Goal: Book appointment/travel/reservation

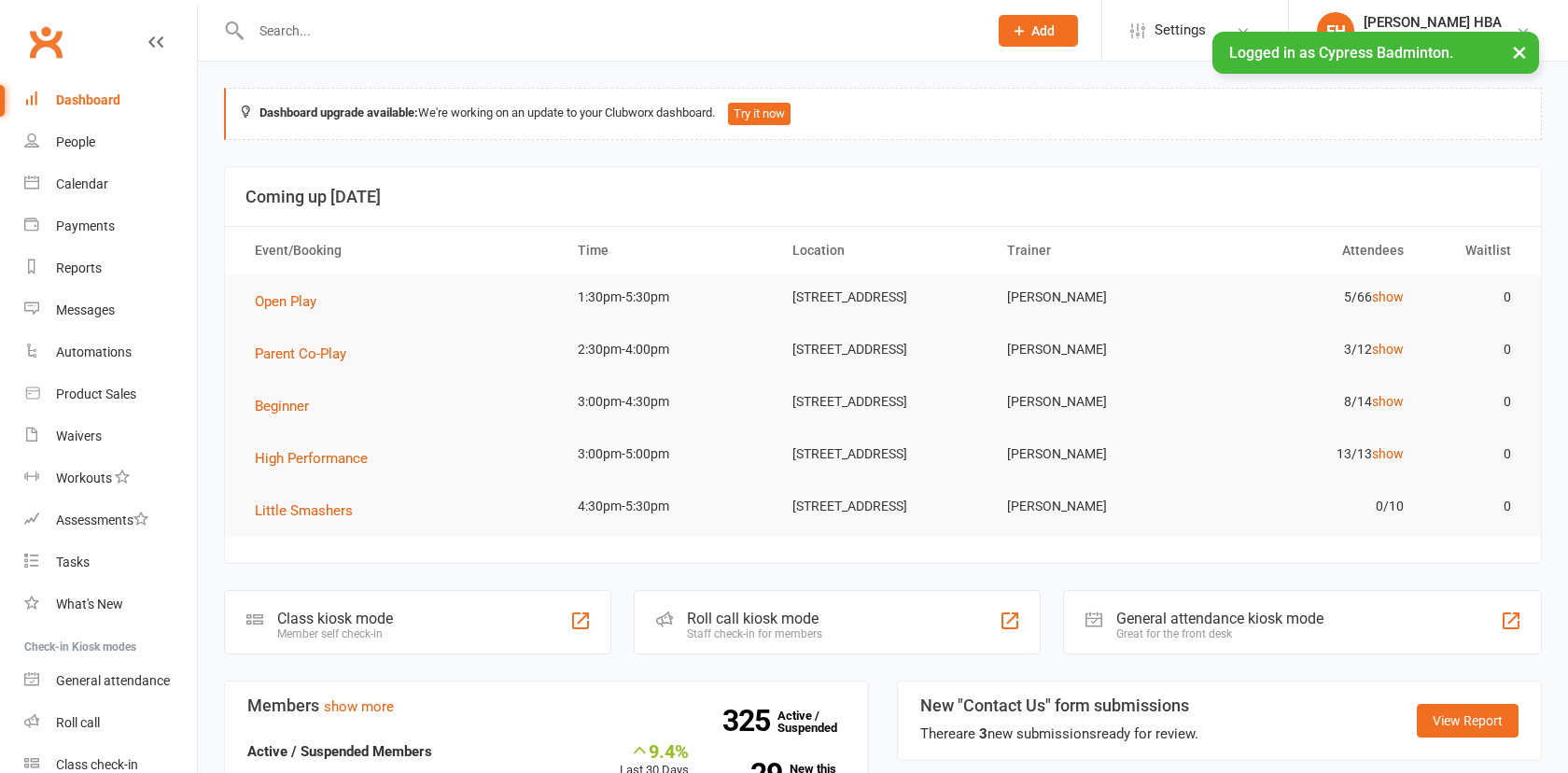
click at [343, 37] on input "text" at bounding box center [610, 31] width 730 height 26
type input "L"
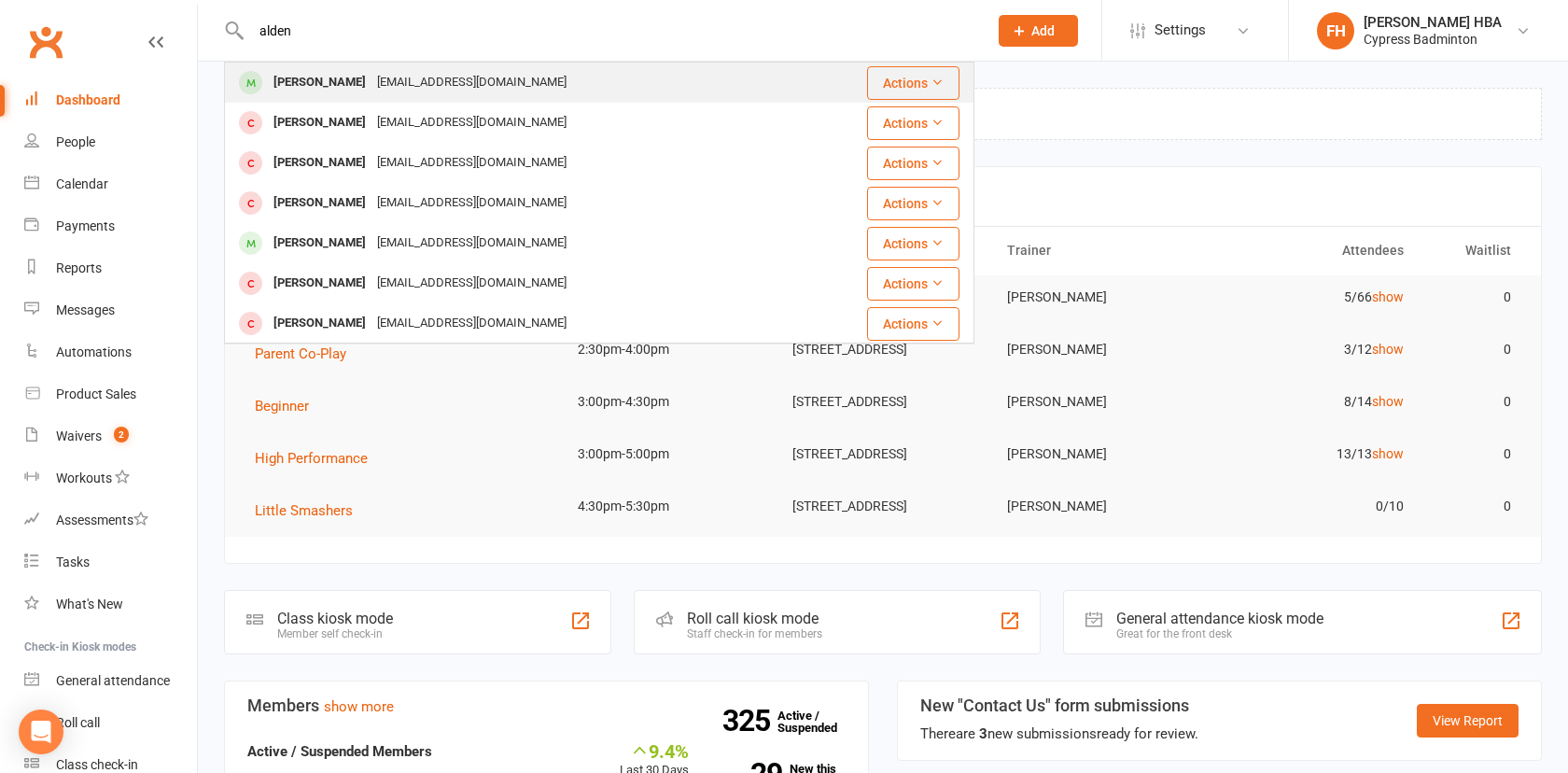
type input "alden"
click at [320, 79] on div "[PERSON_NAME]" at bounding box center [319, 82] width 103 height 27
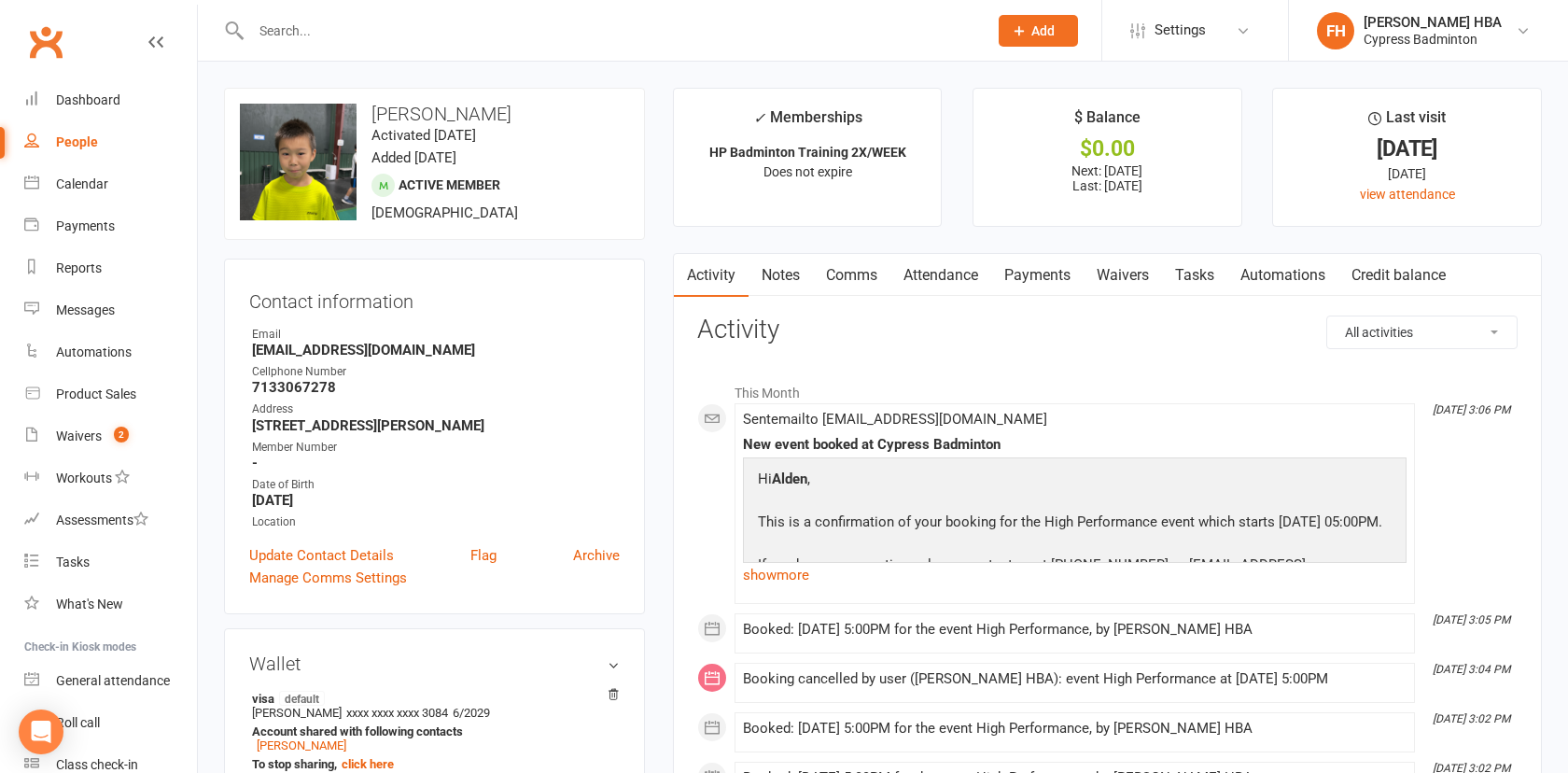
click at [921, 275] on link "Attendance" at bounding box center [940, 276] width 100 height 43
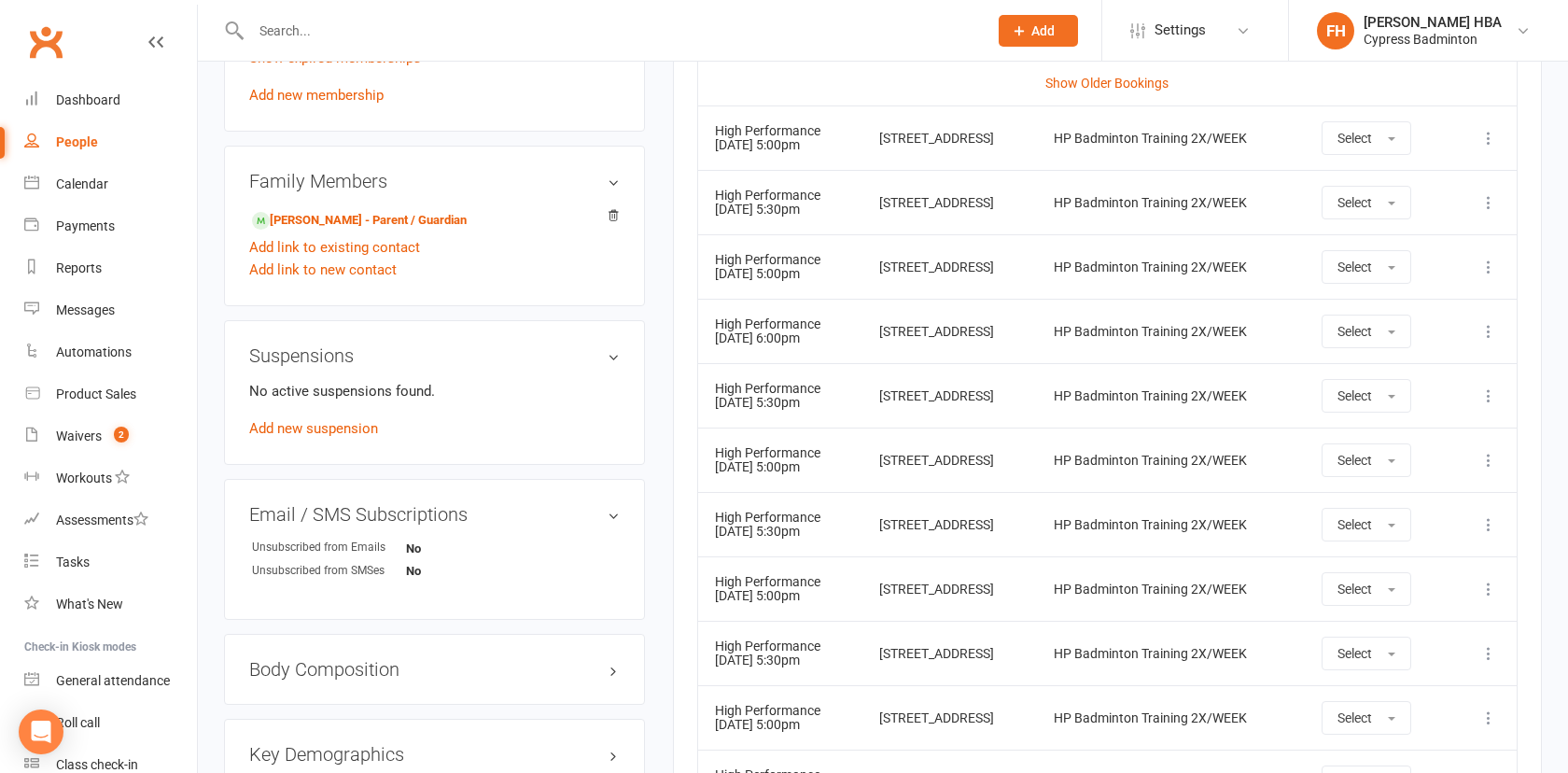
scroll to position [932, 0]
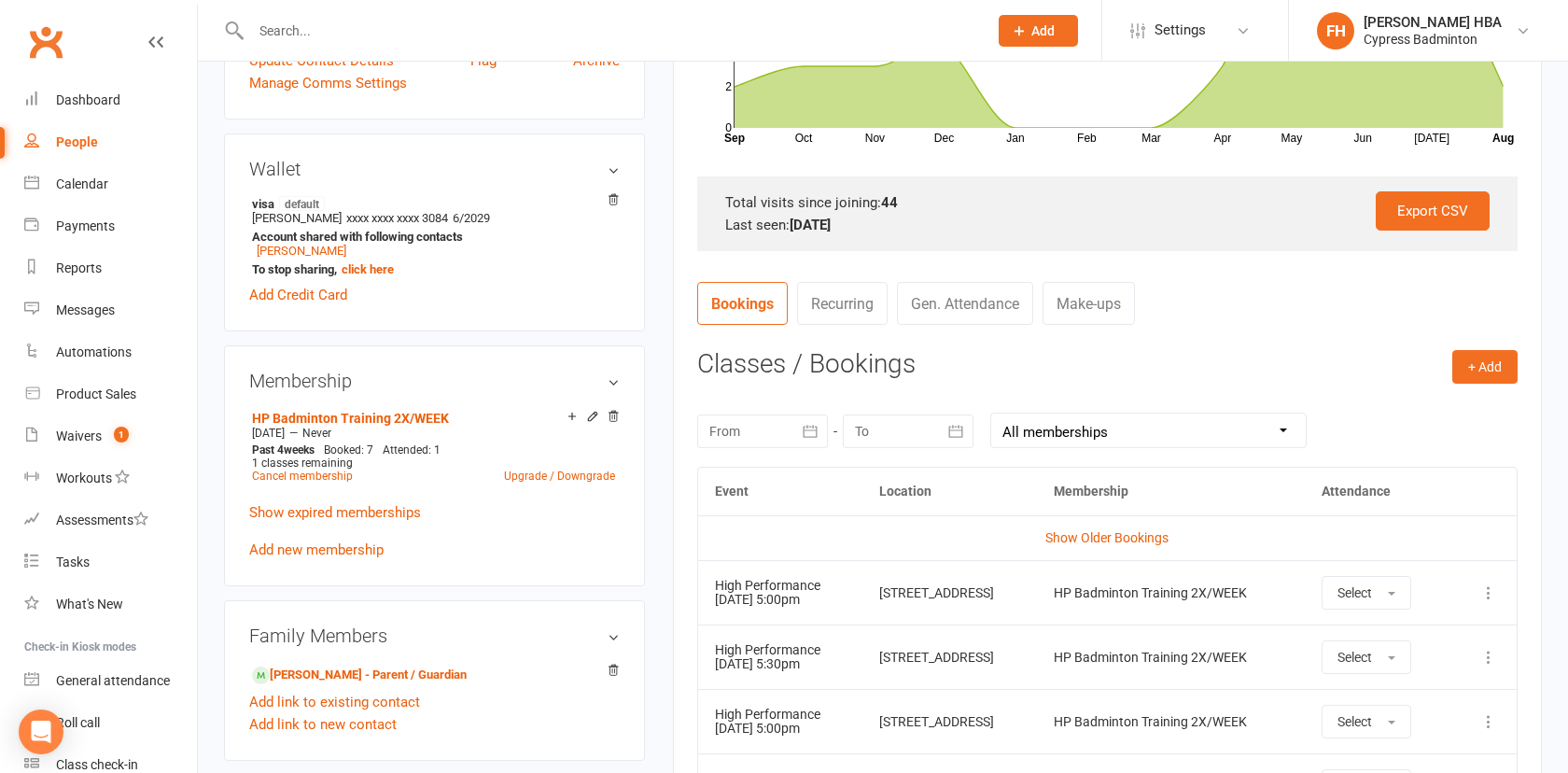
scroll to position [489, 0]
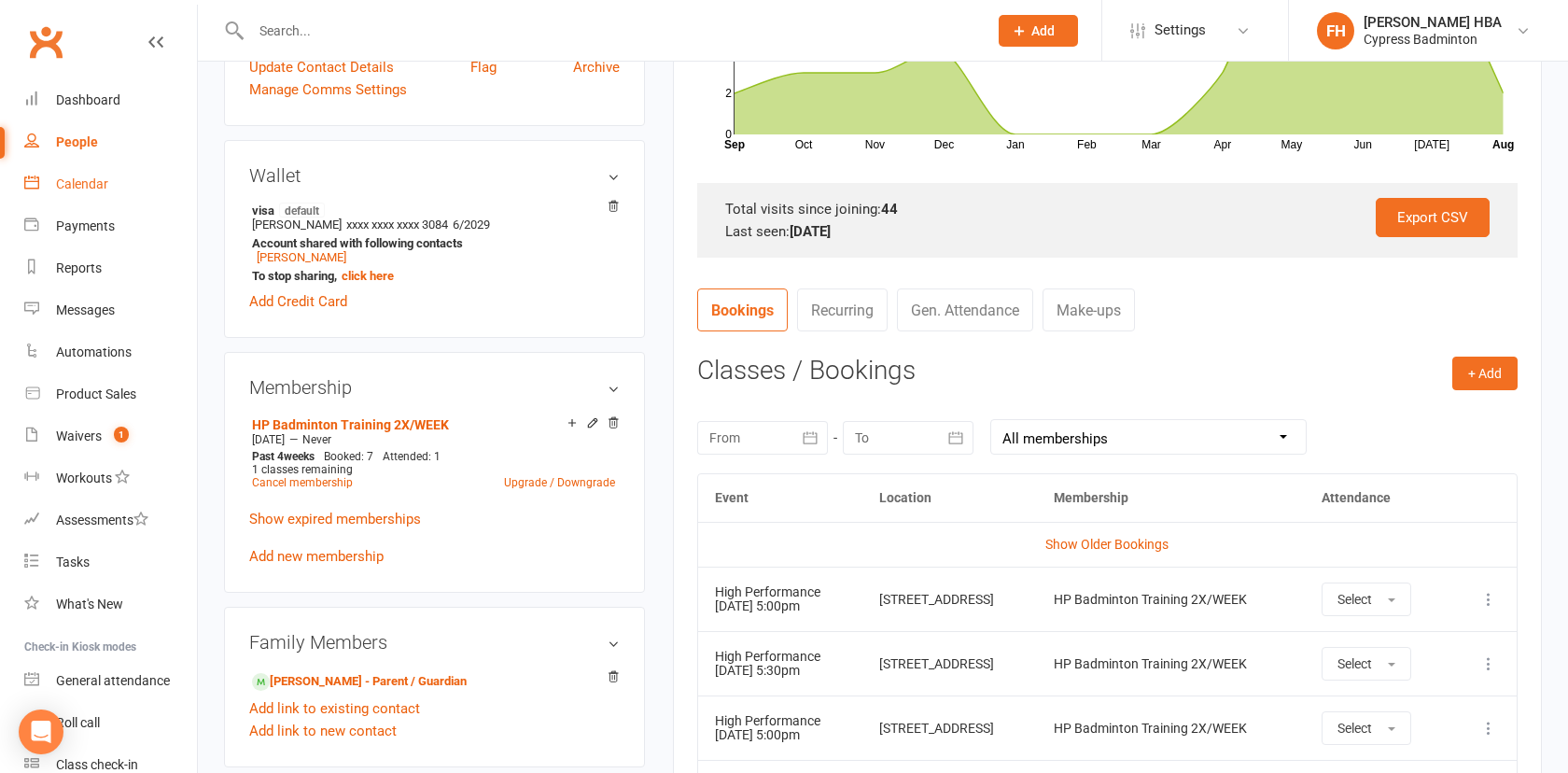
click at [82, 172] on link "Calendar" at bounding box center [110, 185] width 173 height 42
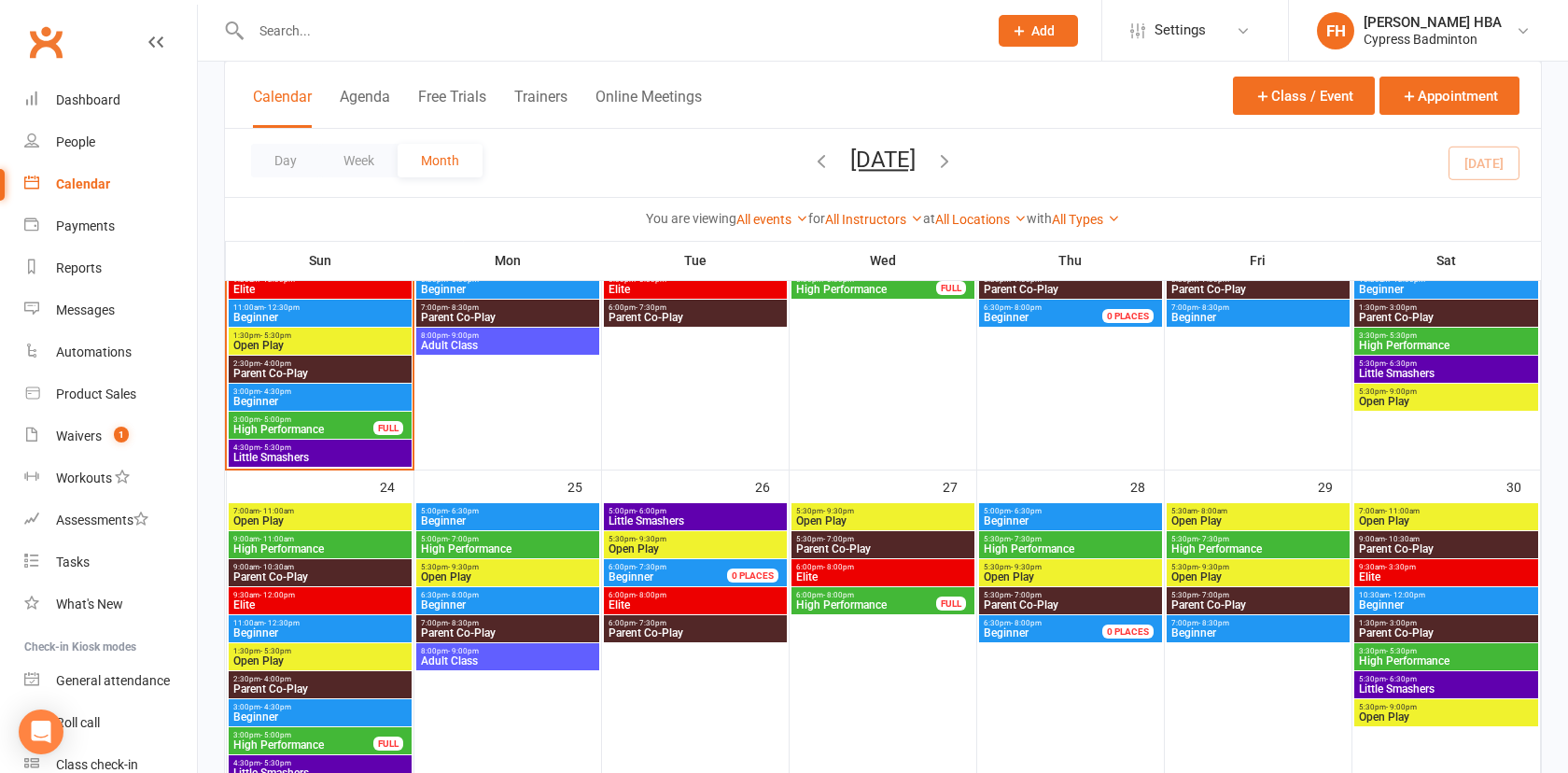
scroll to position [1155, 0]
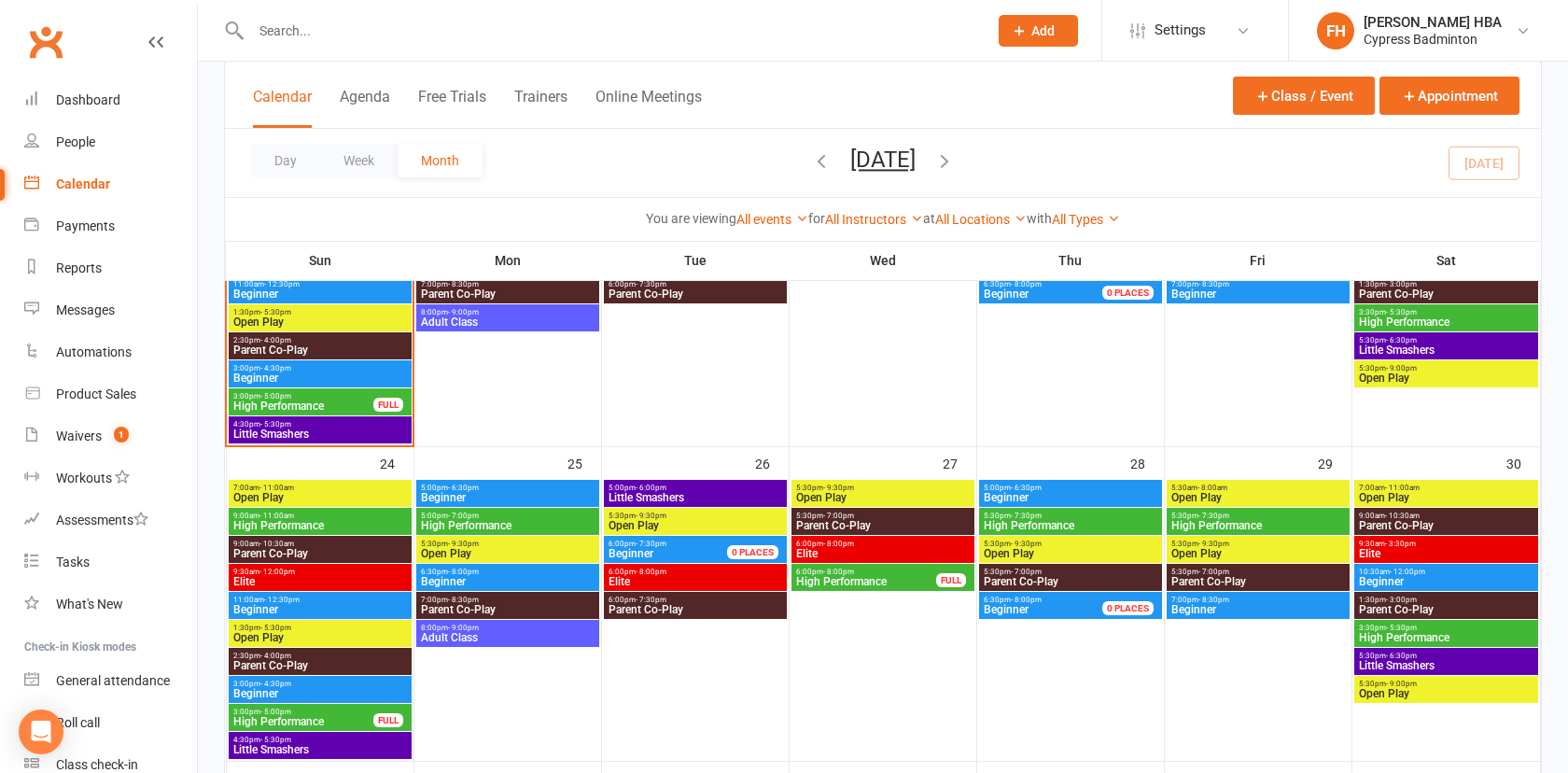
click at [366, 519] on span "9:00am - 11:00am" at bounding box center [320, 516] width 176 height 9
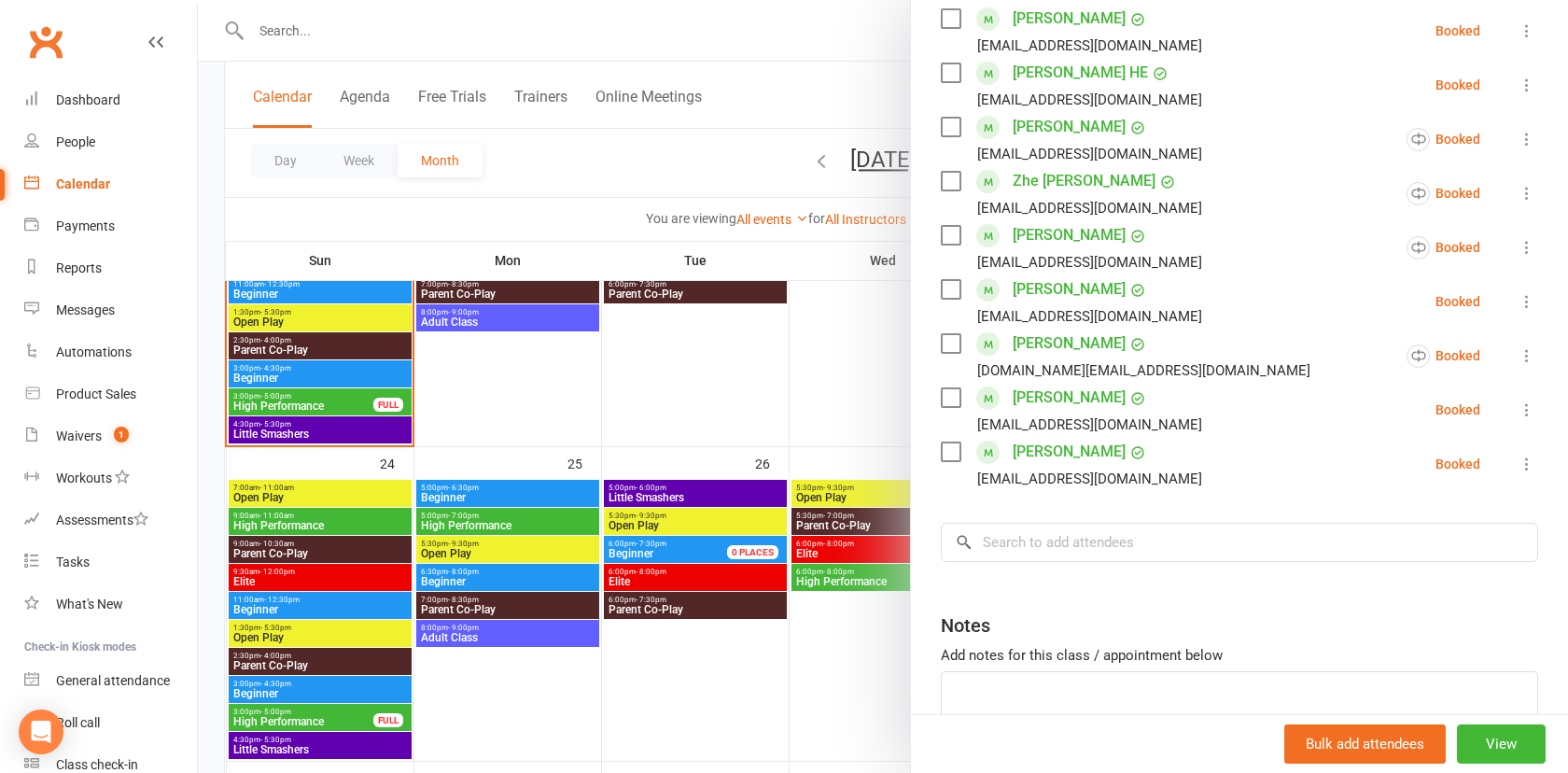
scroll to position [510, 0]
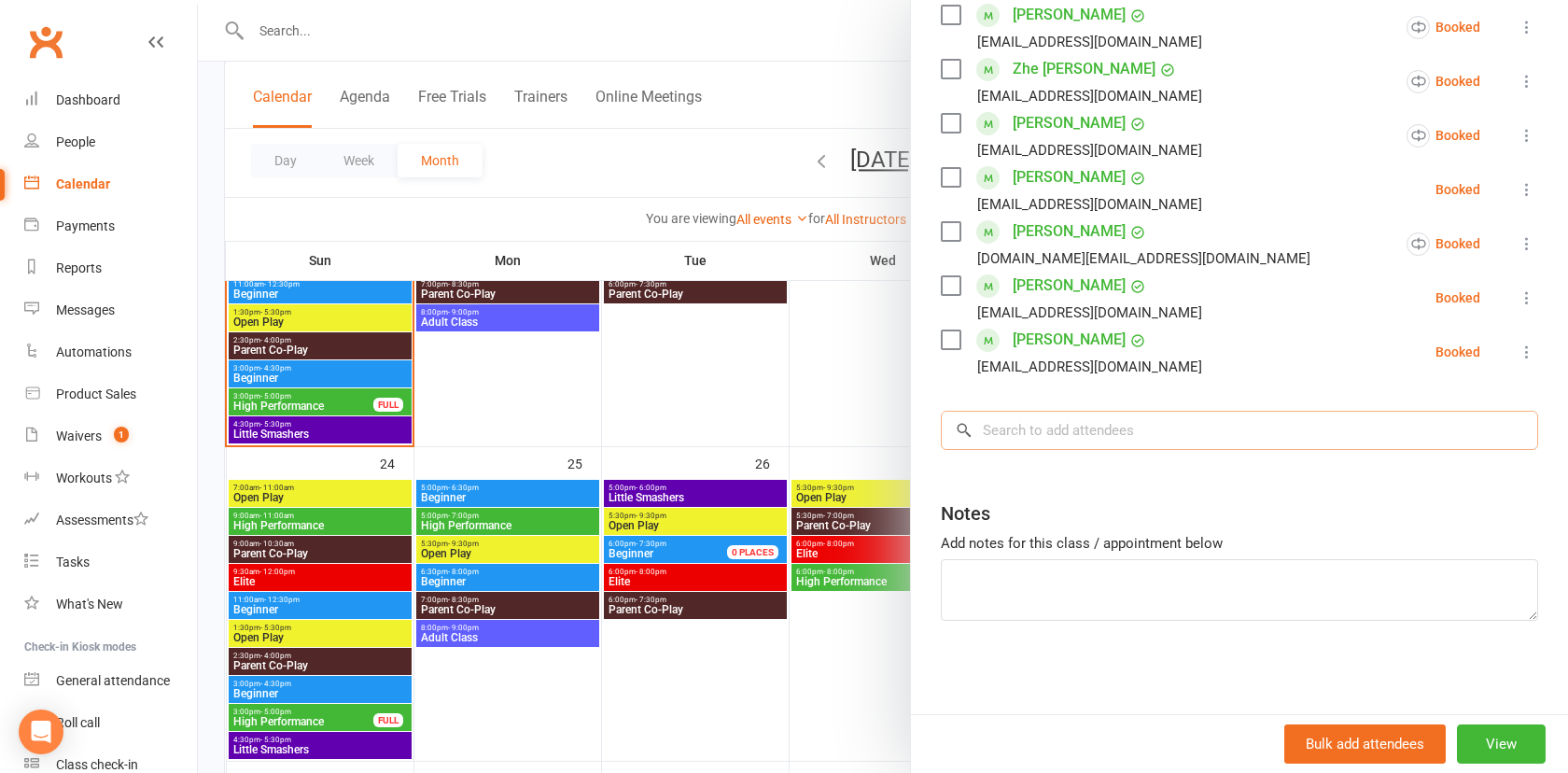
click at [1116, 436] on input "search" at bounding box center [1239, 431] width 598 height 39
paste input "a"
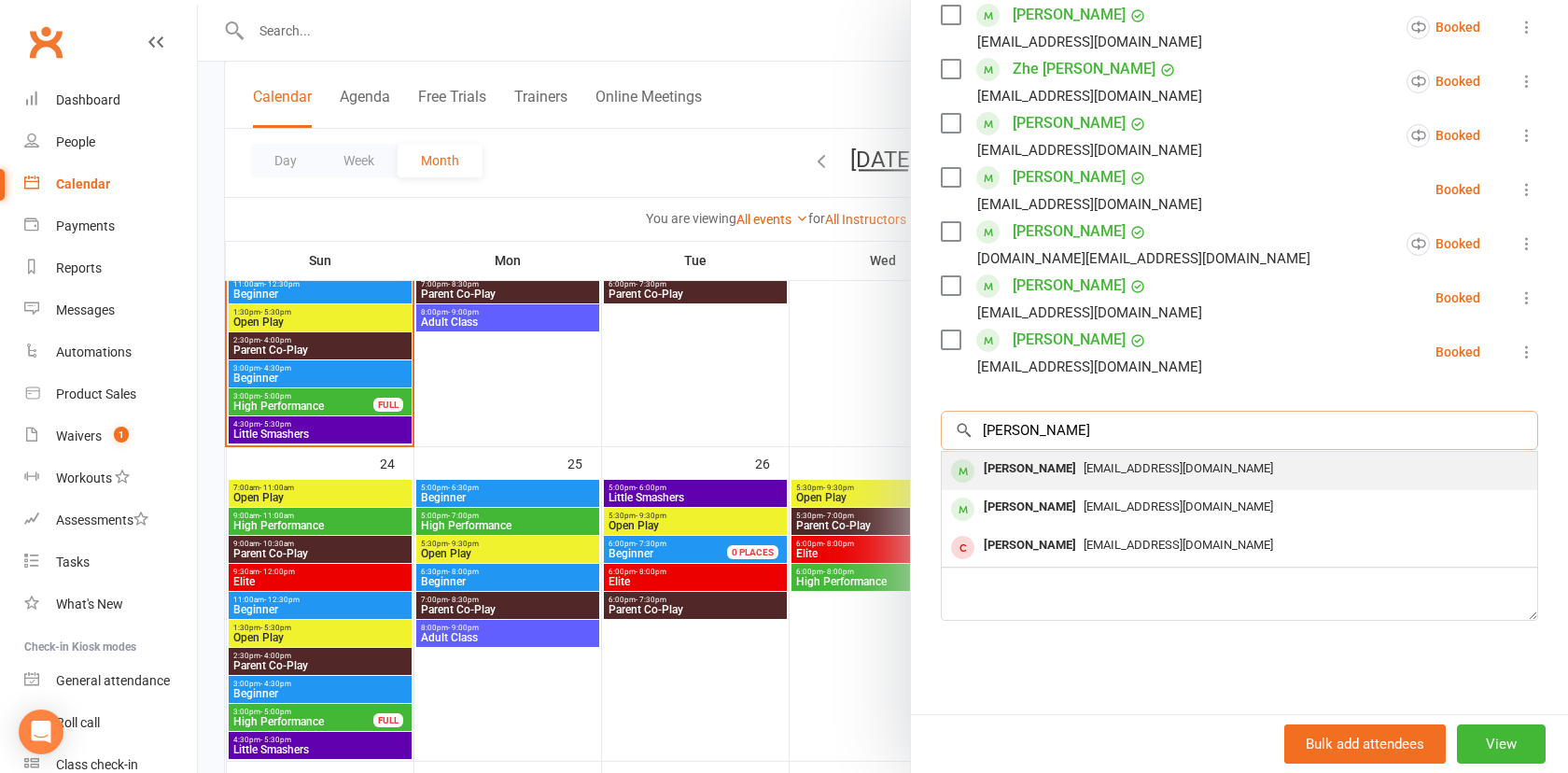
type input "alden lye"
click at [1084, 469] on span "[EMAIL_ADDRESS][DOMAIN_NAME]" at bounding box center [1179, 468] width 189 height 14
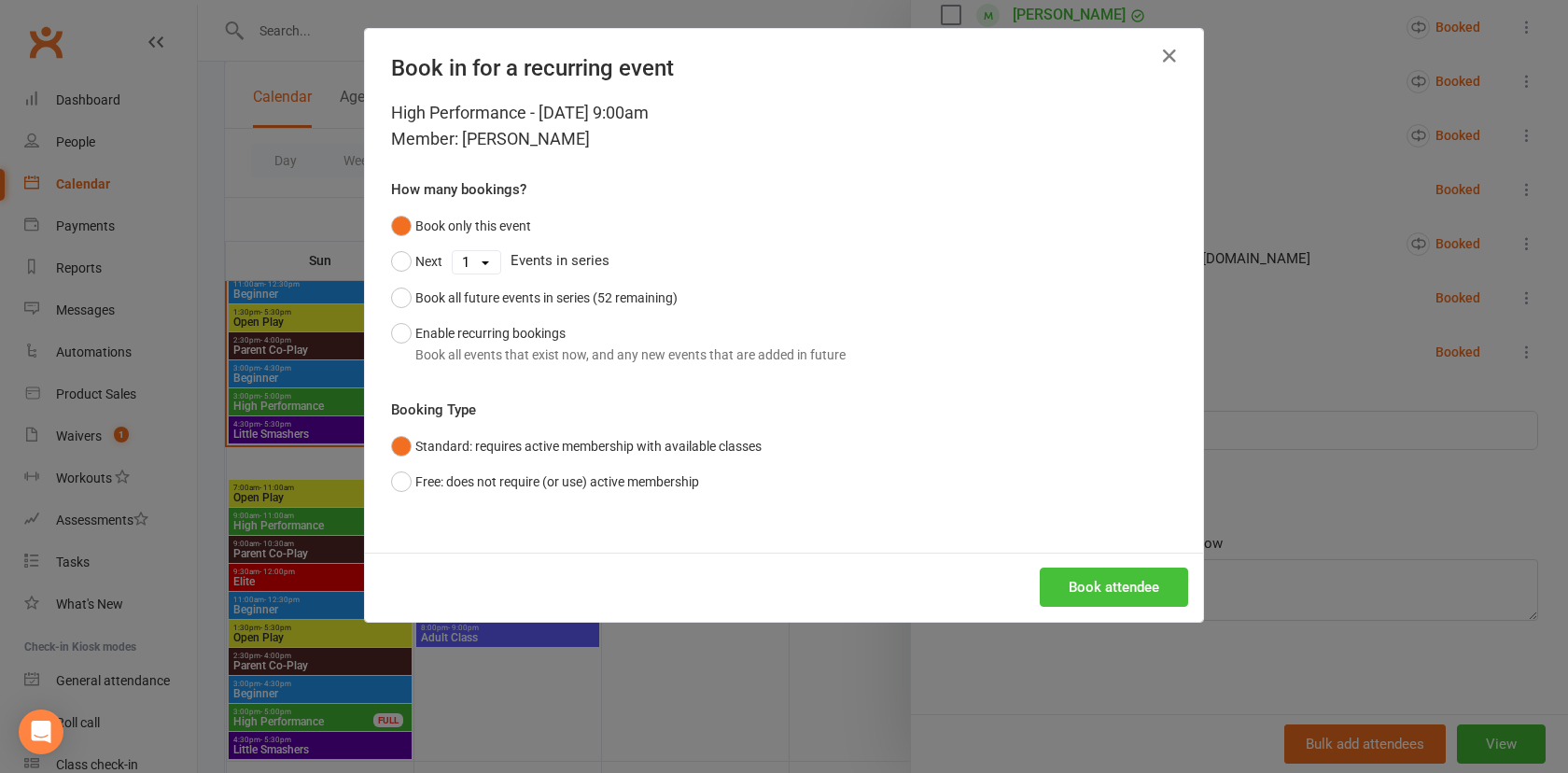
click at [1067, 589] on button "Book attendee" at bounding box center [1114, 587] width 148 height 39
